Goal: Navigation & Orientation: Find specific page/section

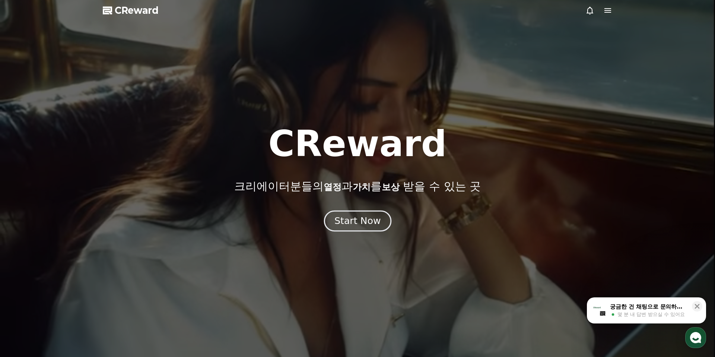
click at [376, 224] on div "Start Now" at bounding box center [358, 221] width 46 height 13
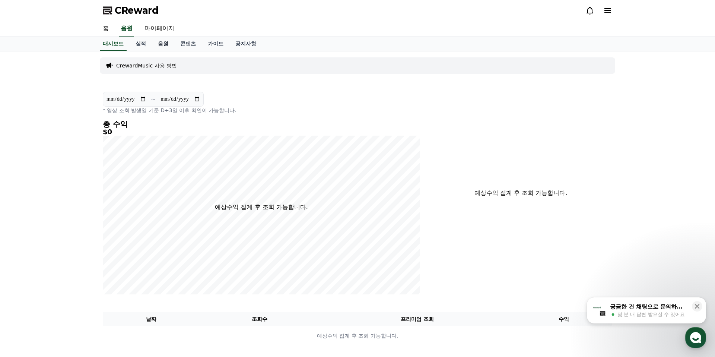
click at [157, 41] on link "음원" at bounding box center [163, 44] width 22 height 14
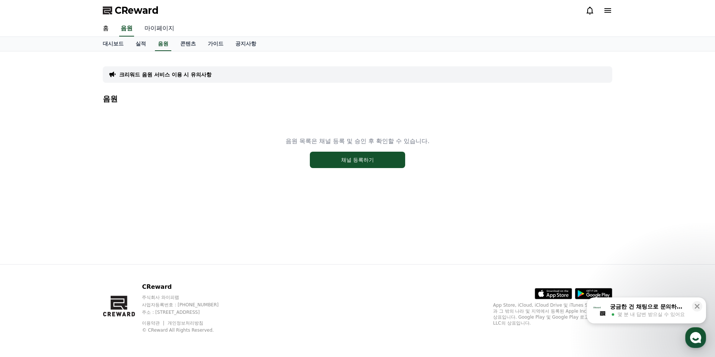
click at [157, 29] on link "마이페이지" at bounding box center [160, 29] width 42 height 16
select select "**********"
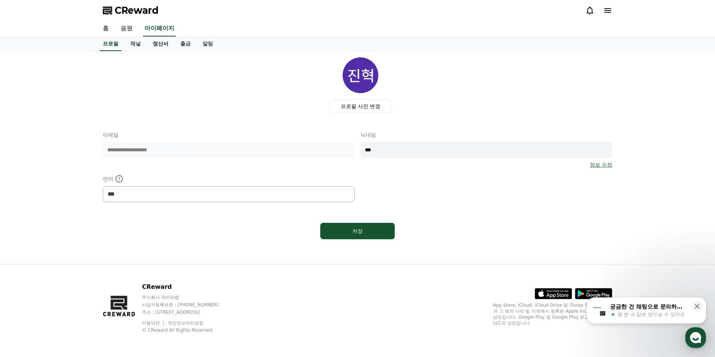
click at [156, 43] on link "정산서" at bounding box center [161, 44] width 28 height 14
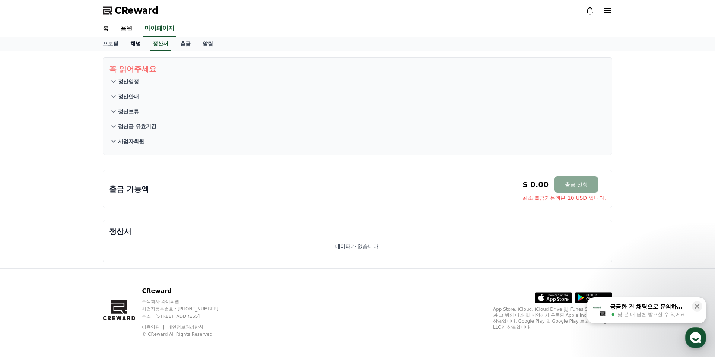
click at [131, 43] on link "채널" at bounding box center [135, 44] width 22 height 14
